Goal: Go to known website: Access a specific website the user already knows

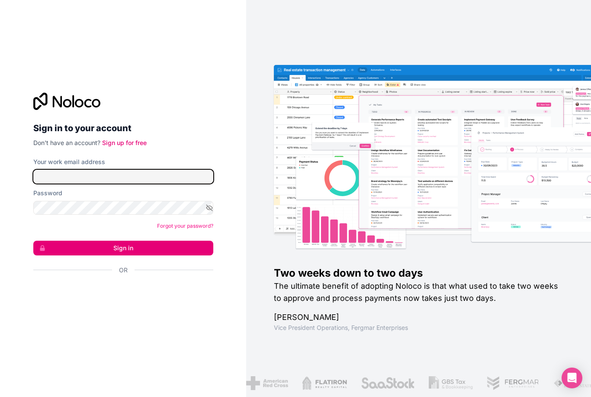
click at [169, 183] on input "Your work email address" at bounding box center [123, 177] width 180 height 14
type input "**********"
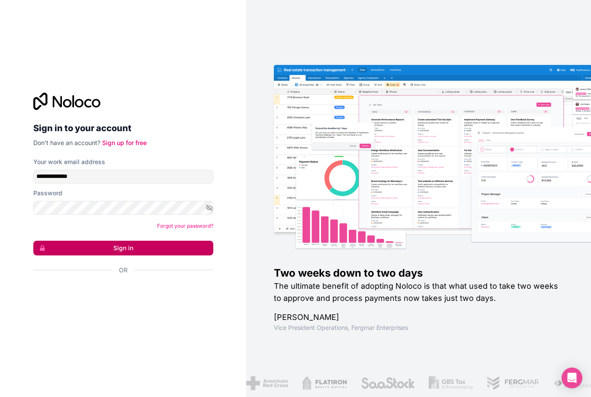
click at [111, 255] on button "Sign in" at bounding box center [123, 248] width 180 height 15
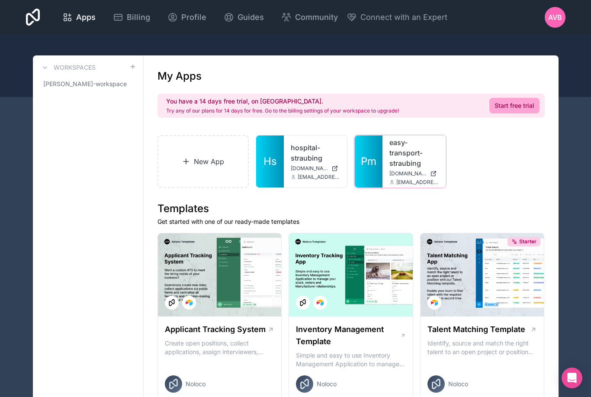
click at [393, 160] on link "easy-transport-straubing" at bounding box center [413, 152] width 49 height 31
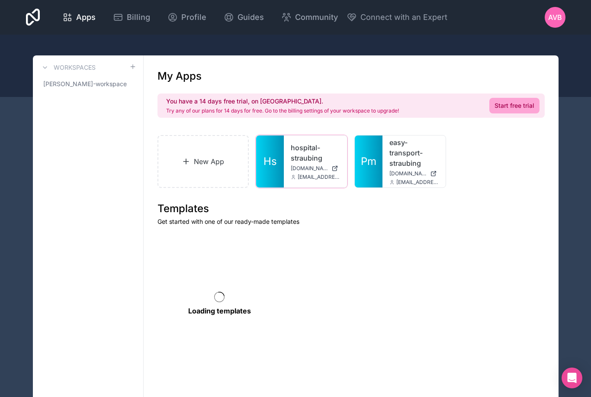
click at [305, 138] on div "hospital-[GEOGRAPHIC_DATA][DOMAIN_NAME] [EMAIL_ADDRESS][DOMAIN_NAME]" at bounding box center [315, 161] width 63 height 52
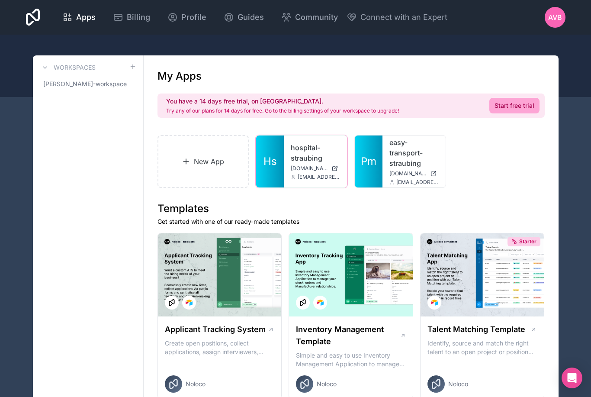
click at [300, 151] on link "hospital-straubing" at bounding box center [315, 152] width 49 height 21
